Goal: Navigation & Orientation: Understand site structure

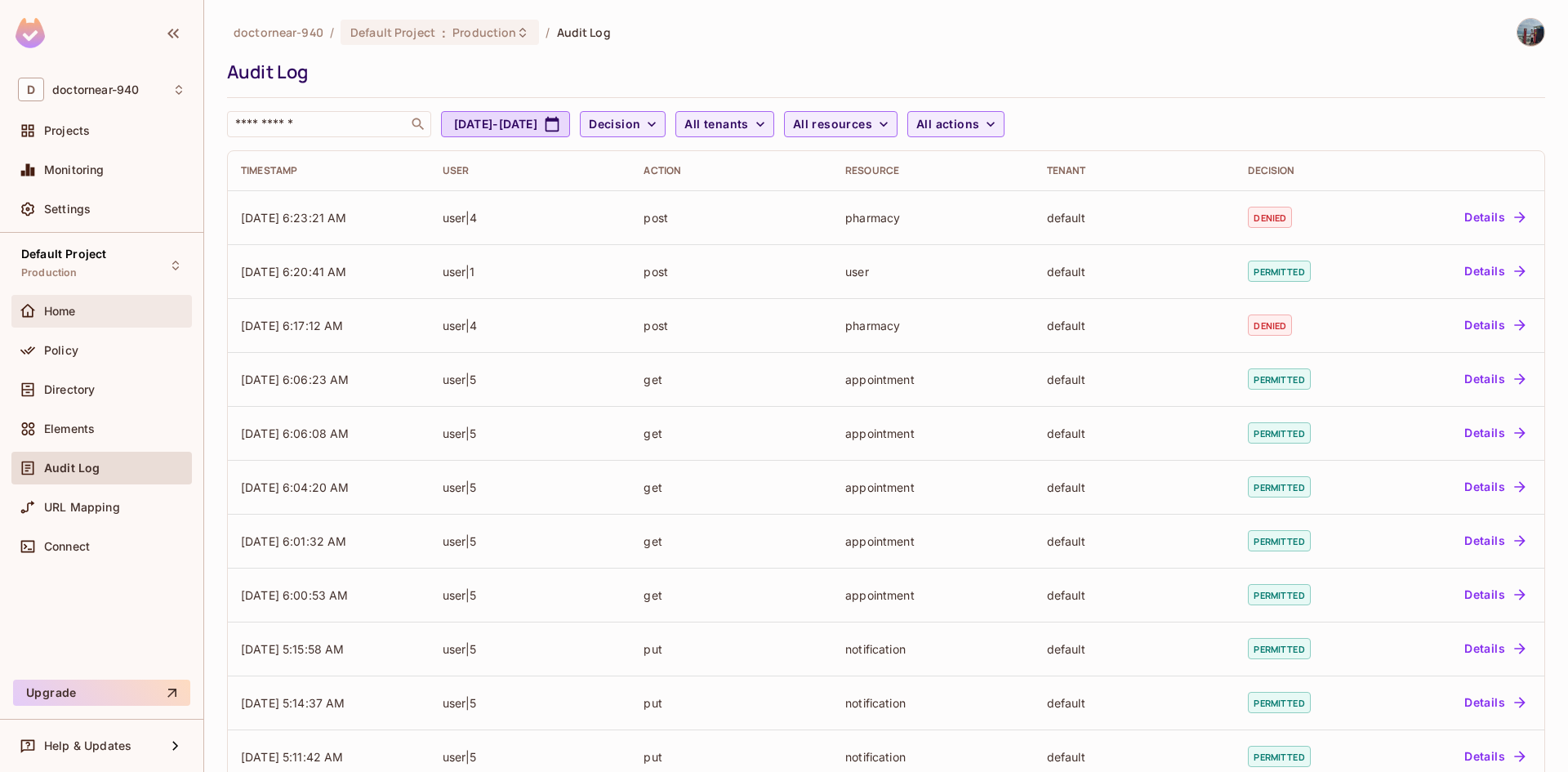
click at [107, 313] on div "Home" at bounding box center [115, 312] width 142 height 13
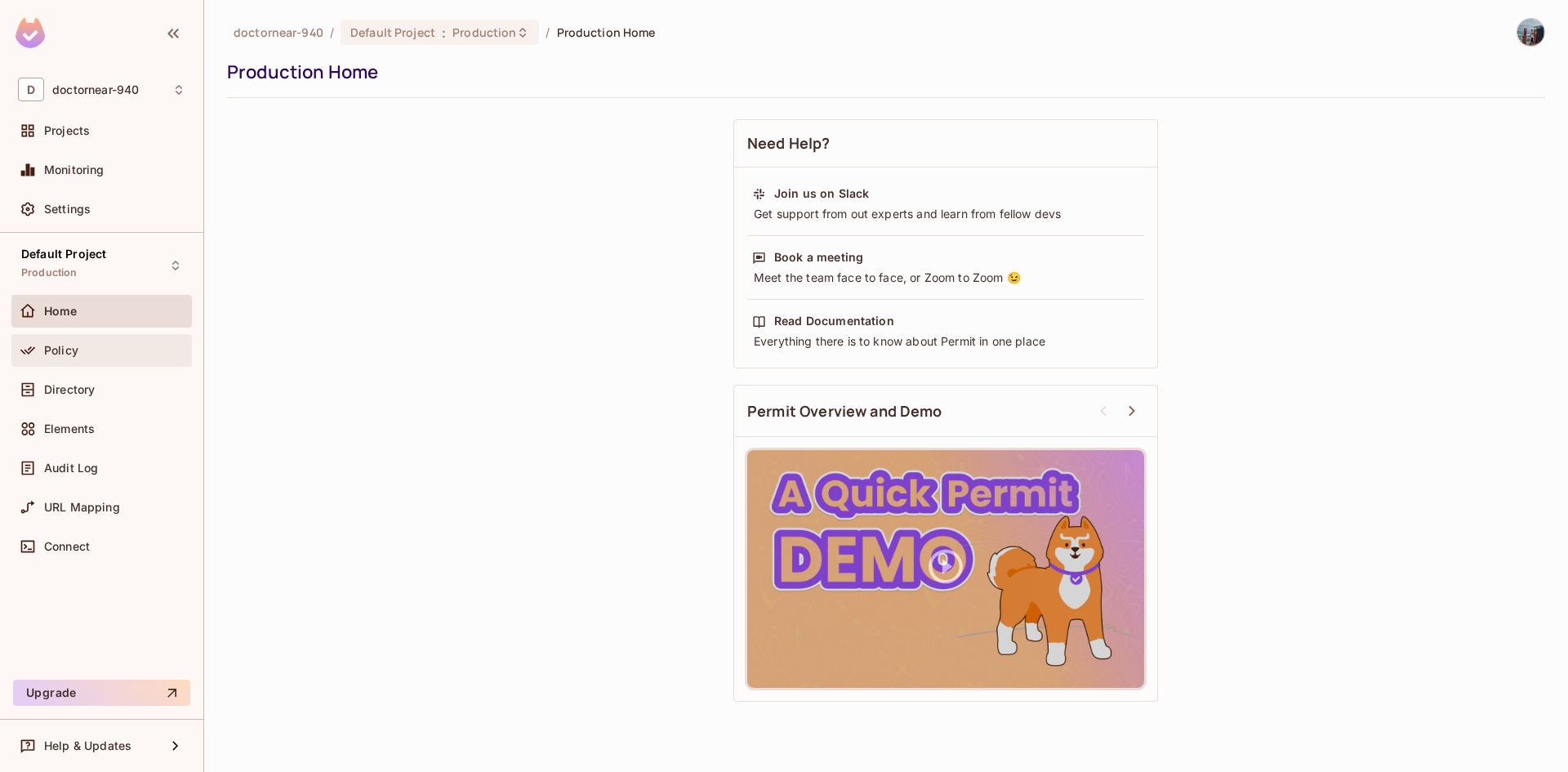
click at [94, 352] on div "Policy" at bounding box center [115, 351] width 142 height 13
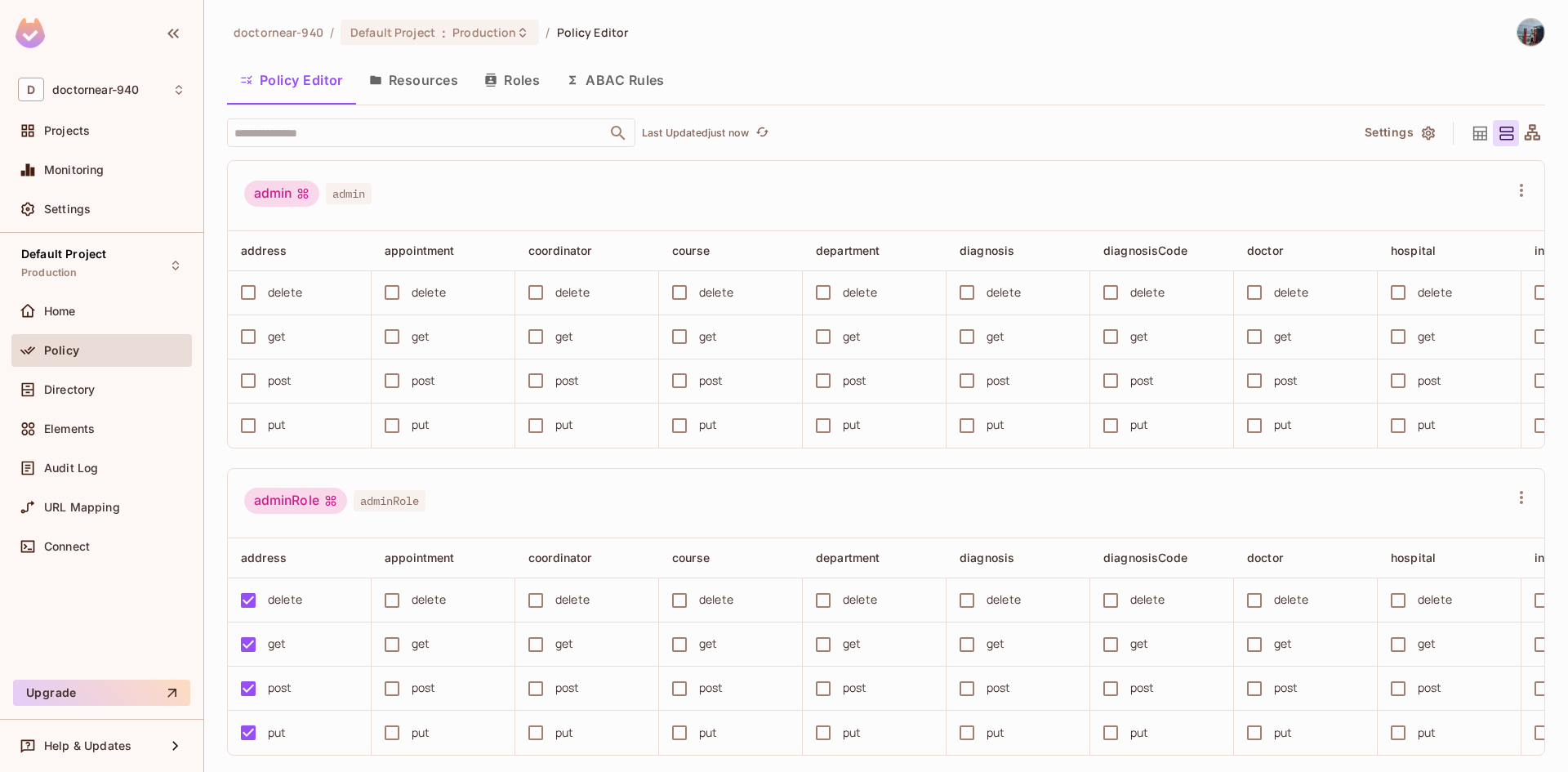
click at [519, 86] on button "Roles" at bounding box center [511, 80] width 82 height 40
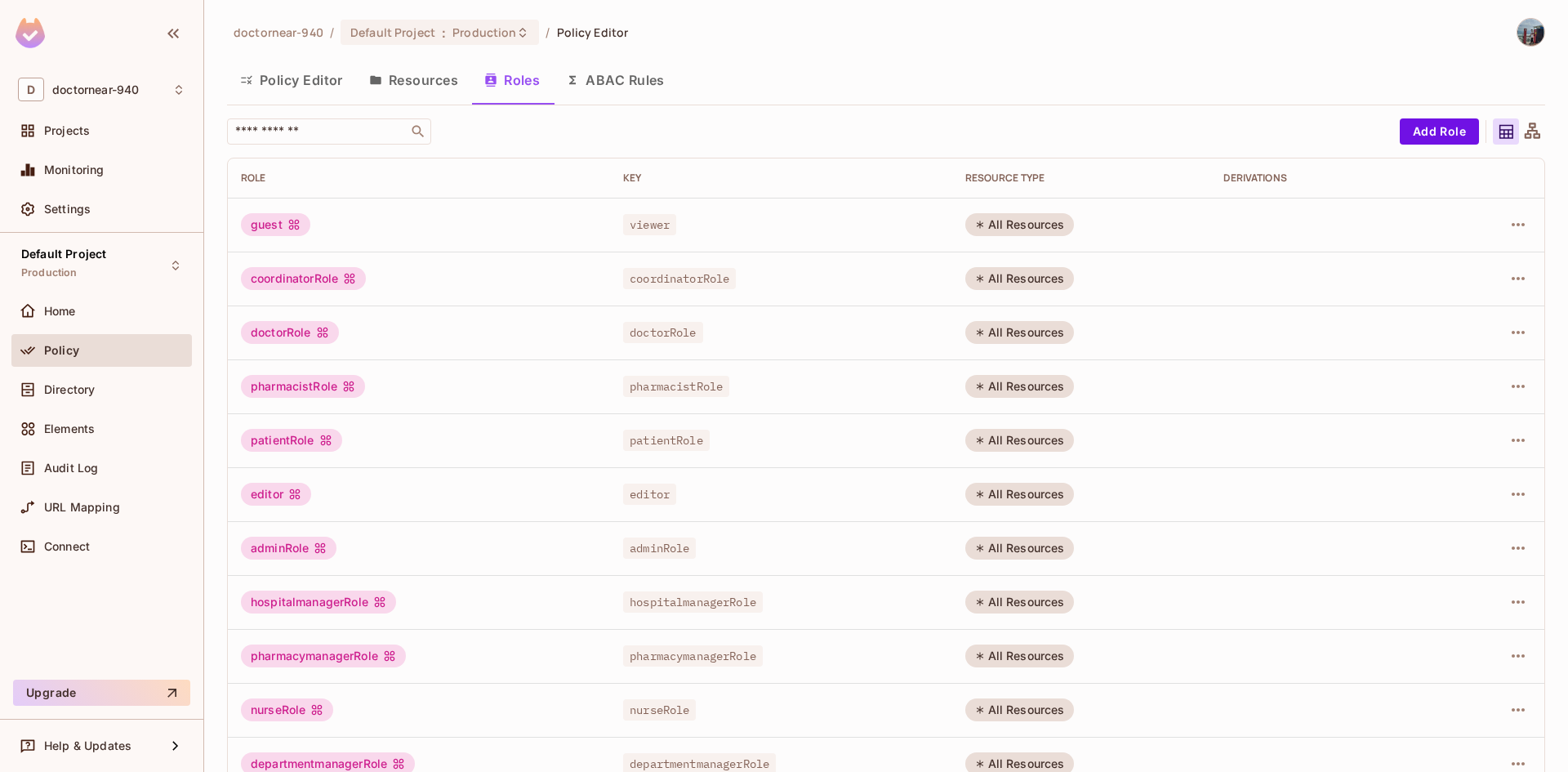
click at [415, 89] on button "Resources" at bounding box center [414, 80] width 115 height 40
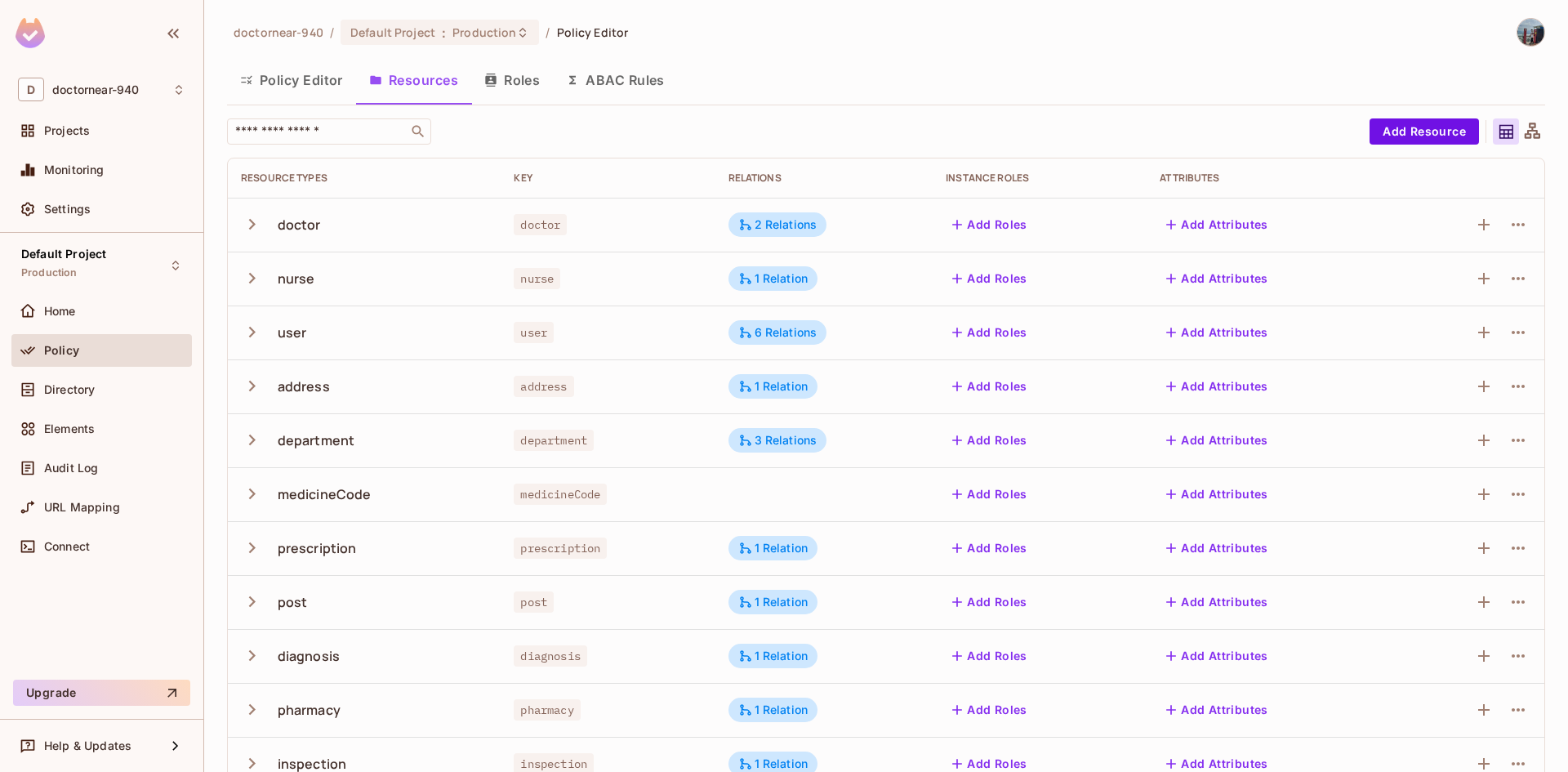
click at [520, 77] on button "Roles" at bounding box center [511, 80] width 82 height 40
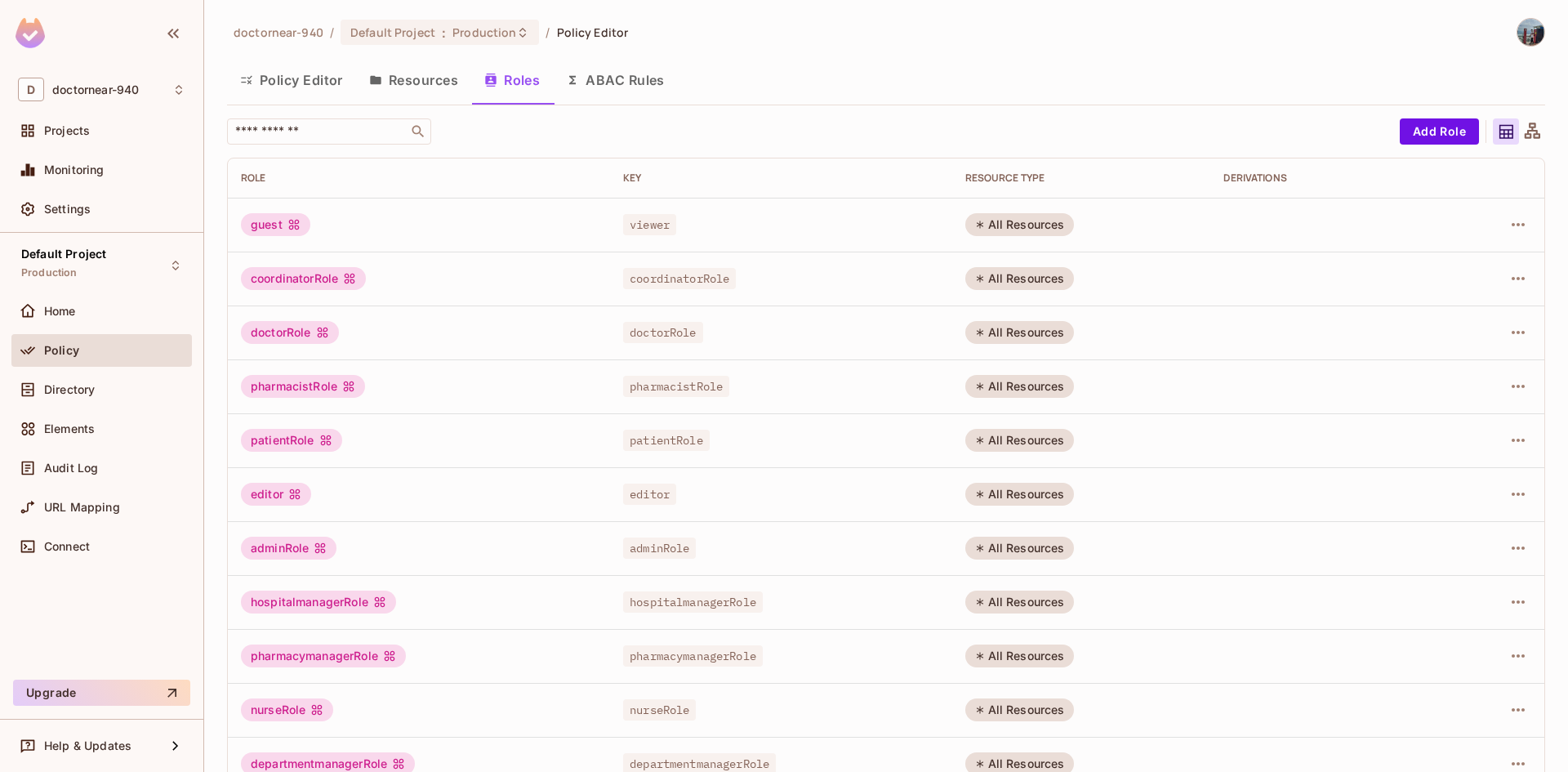
click at [413, 80] on button "Resources" at bounding box center [414, 80] width 115 height 40
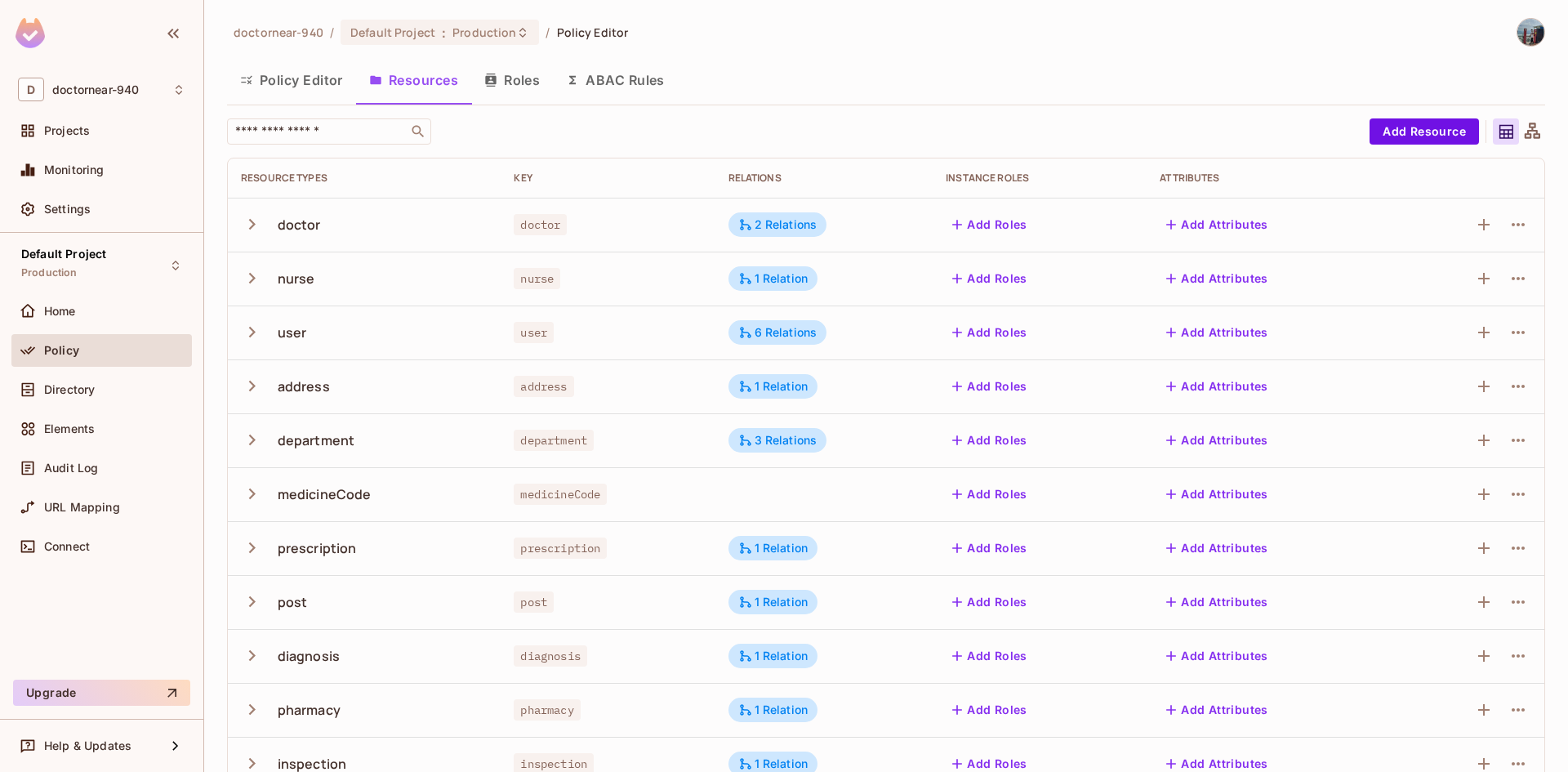
click at [306, 90] on button "Policy Editor" at bounding box center [291, 80] width 129 height 40
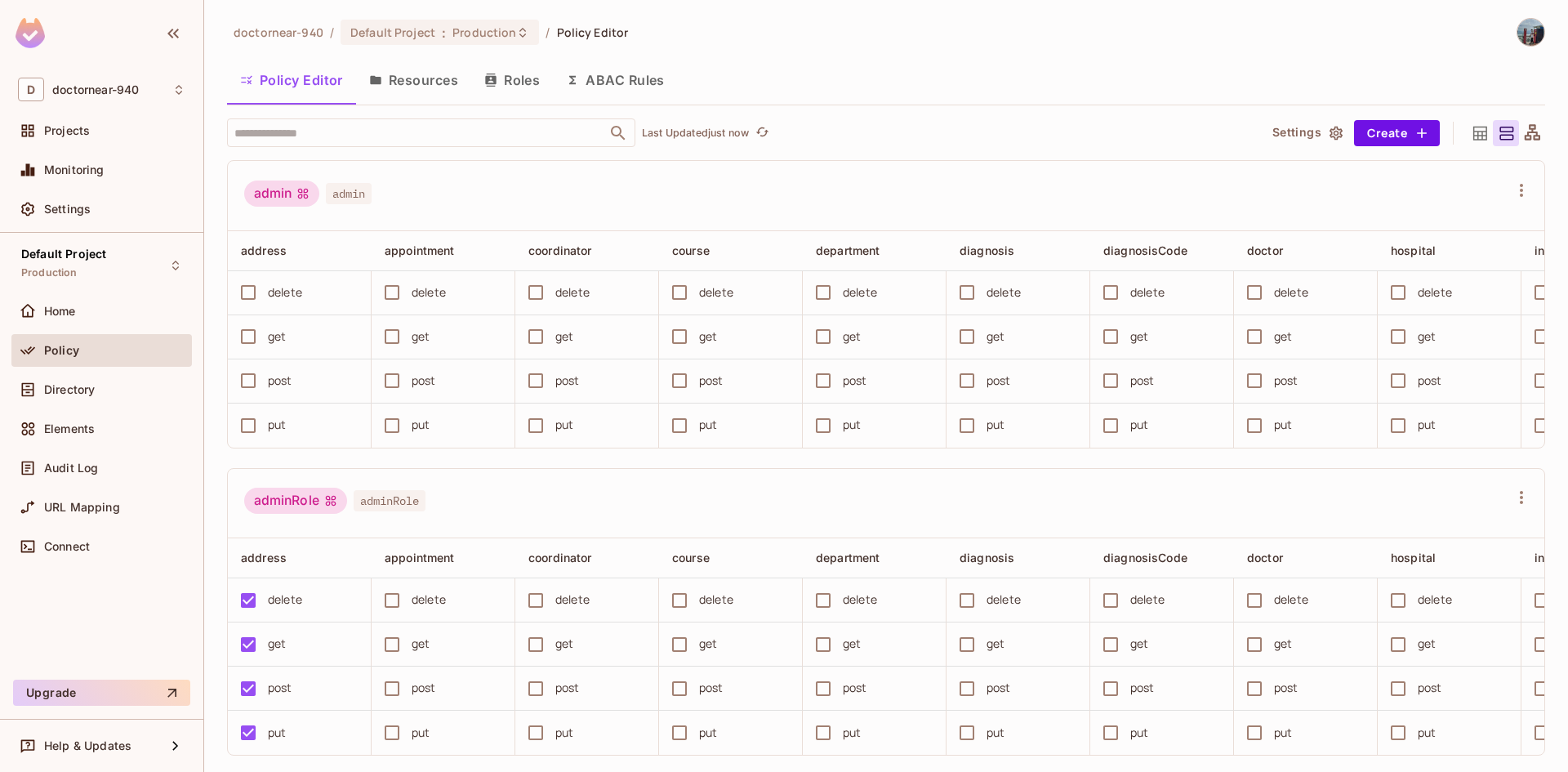
scroll to position [491, 0]
